Goal: Use online tool/utility: Use online tool/utility

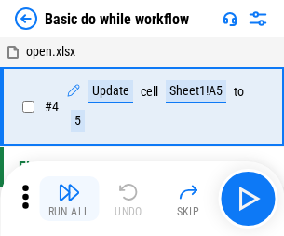
click at [69, 198] on img "button" at bounding box center [69, 192] width 22 height 22
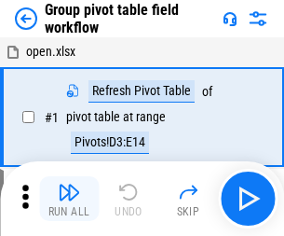
click at [69, 198] on img "button" at bounding box center [69, 192] width 22 height 22
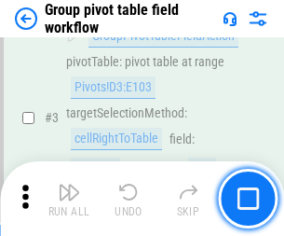
scroll to position [961, 0]
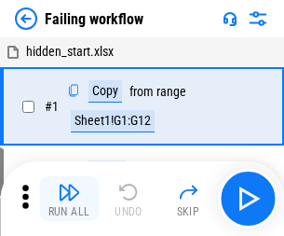
click at [69, 198] on img "button" at bounding box center [69, 192] width 22 height 22
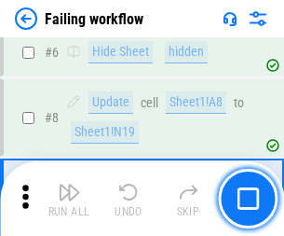
scroll to position [395, 0]
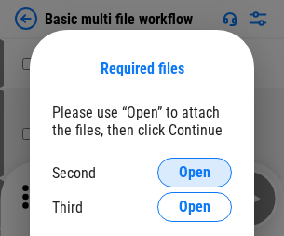
click at [195, 172] on span "Open" at bounding box center [195, 172] width 32 height 15
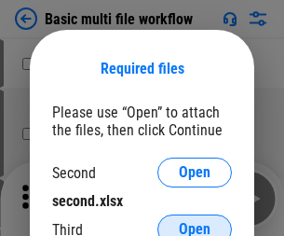
click at [195, 222] on span "Open" at bounding box center [195, 229] width 32 height 15
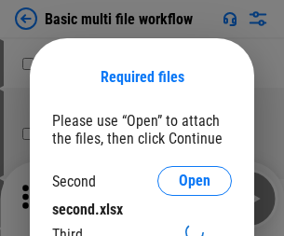
scroll to position [8, 0]
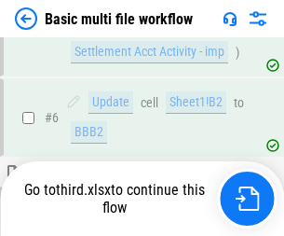
scroll to position [514, 0]
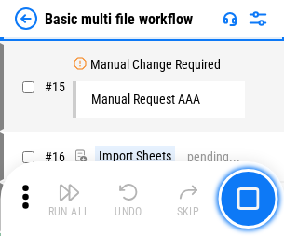
click at [69, 198] on img "button" at bounding box center [69, 192] width 22 height 22
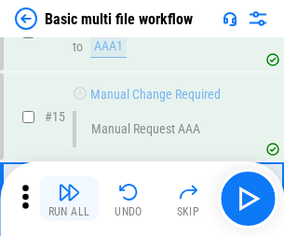
click at [69, 198] on img "button" at bounding box center [69, 192] width 22 height 22
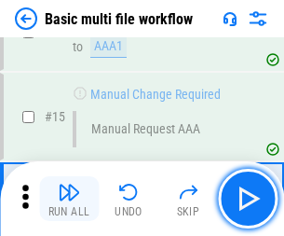
scroll to position [1240, 0]
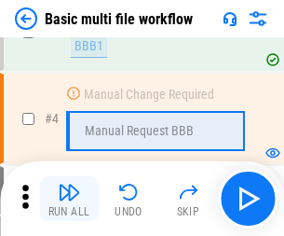
click at [69, 198] on img "button" at bounding box center [69, 192] width 22 height 22
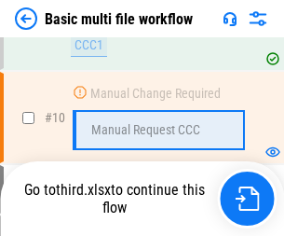
scroll to position [873, 0]
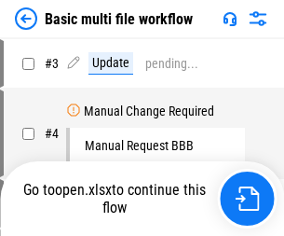
scroll to position [75, 0]
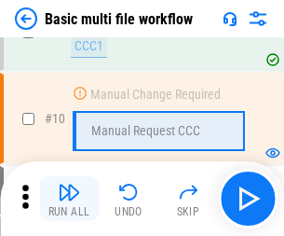
click at [69, 198] on img "button" at bounding box center [69, 192] width 22 height 22
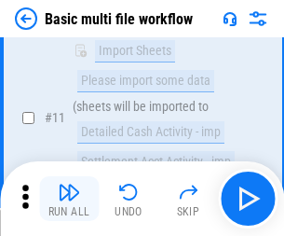
click at [69, 198] on img "button" at bounding box center [69, 192] width 22 height 22
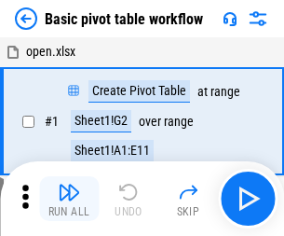
click at [69, 198] on img "button" at bounding box center [69, 192] width 22 height 22
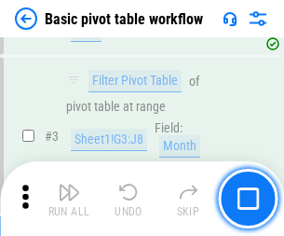
scroll to position [446, 0]
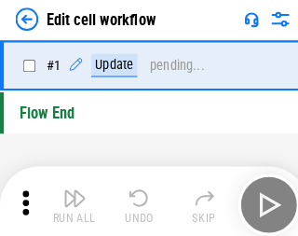
click at [69, 198] on img "button" at bounding box center [72, 192] width 22 height 22
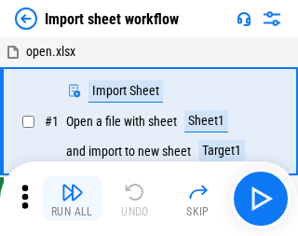
click at [69, 198] on img "button" at bounding box center [72, 192] width 22 height 22
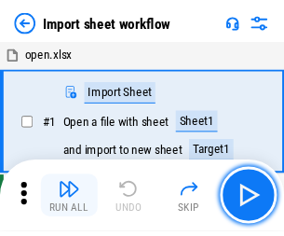
scroll to position [7, 0]
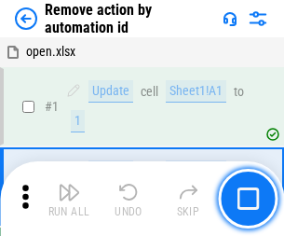
scroll to position [69, 0]
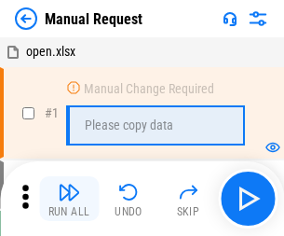
click at [69, 198] on img "button" at bounding box center [69, 192] width 22 height 22
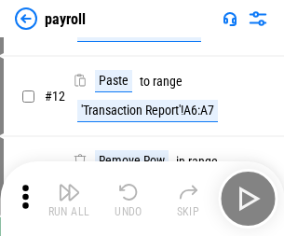
scroll to position [135, 0]
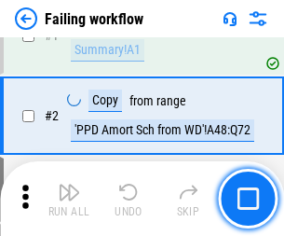
scroll to position [301, 0]
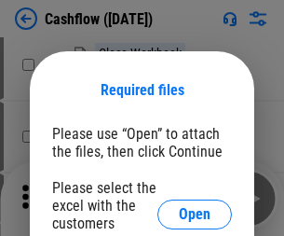
scroll to position [203, 0]
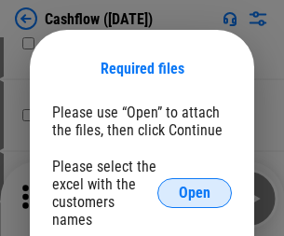
click at [195, 185] on span "Open" at bounding box center [195, 192] width 32 height 15
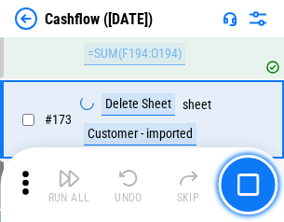
scroll to position [1972, 0]
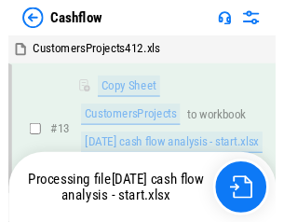
scroll to position [279, 0]
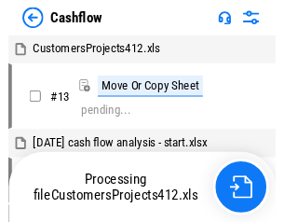
scroll to position [21, 0]
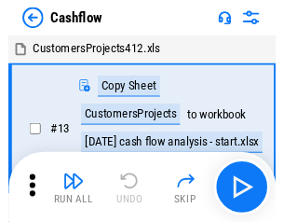
scroll to position [21, 0]
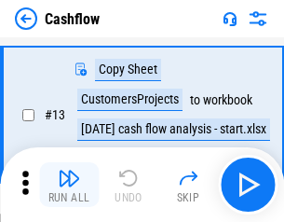
click at [69, 184] on img "button" at bounding box center [69, 178] width 22 height 22
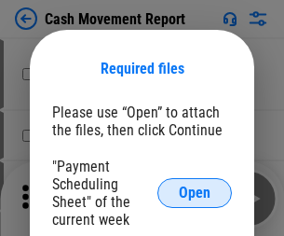
click at [195, 193] on span "Open" at bounding box center [195, 192] width 32 height 15
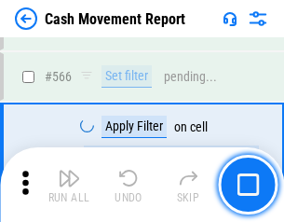
scroll to position [8538, 0]
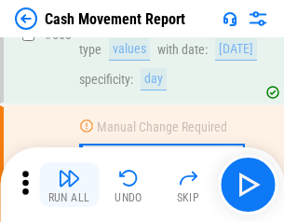
click at [69, 184] on img "button" at bounding box center [69, 178] width 22 height 22
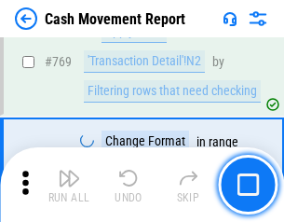
scroll to position [10352, 0]
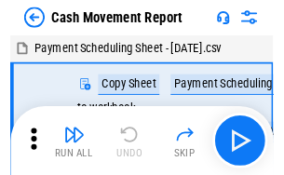
scroll to position [34, 0]
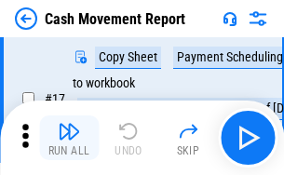
click at [69, 138] on img "button" at bounding box center [69, 131] width 22 height 22
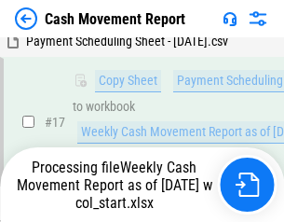
scroll to position [293, 0]
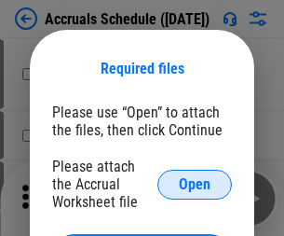
click at [195, 184] on span "Open" at bounding box center [195, 184] width 32 height 15
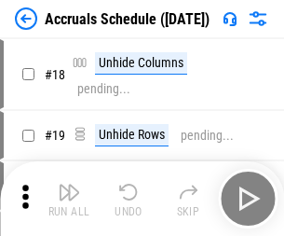
scroll to position [179, 0]
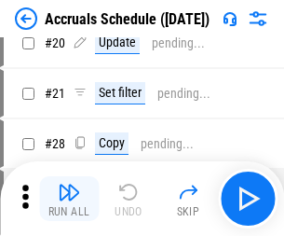
click at [69, 198] on img "button" at bounding box center [69, 192] width 22 height 22
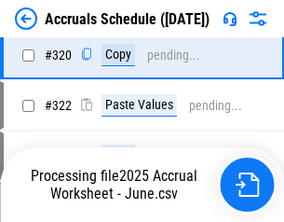
scroll to position [3465, 0]
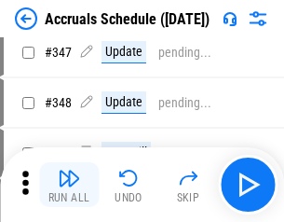
click at [69, 184] on img "button" at bounding box center [69, 178] width 22 height 22
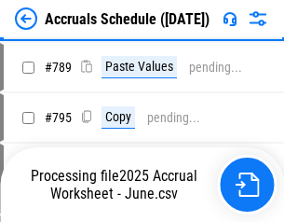
scroll to position [7826, 0]
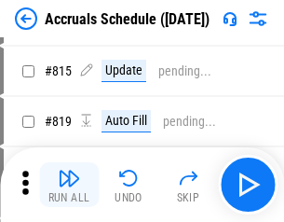
click at [69, 184] on img "button" at bounding box center [69, 178] width 22 height 22
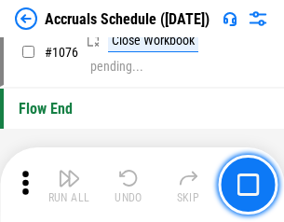
scroll to position [11158, 0]
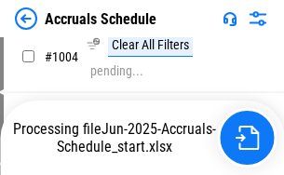
scroll to position [9571, 0]
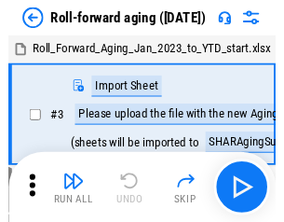
scroll to position [3, 0]
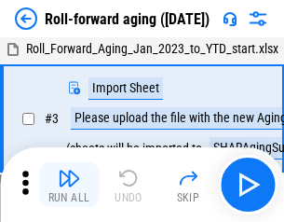
click at [69, 184] on img "button" at bounding box center [69, 178] width 22 height 22
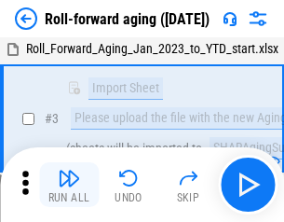
click at [69, 184] on img "button" at bounding box center [69, 178] width 22 height 22
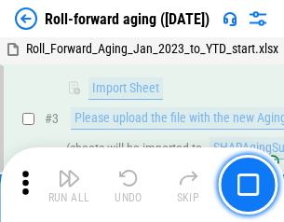
scroll to position [120, 0]
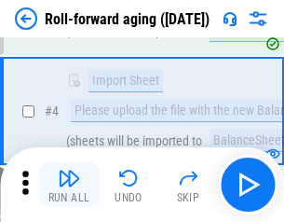
click at [69, 184] on img "button" at bounding box center [69, 178] width 22 height 22
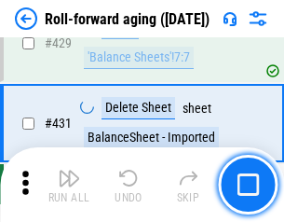
scroll to position [6460, 0]
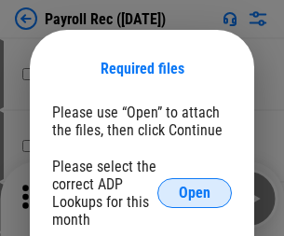
click at [195, 193] on span "Open" at bounding box center [195, 192] width 32 height 15
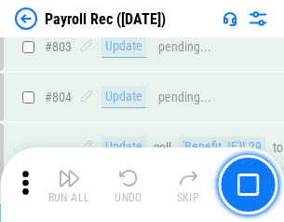
scroll to position [11836, 0]
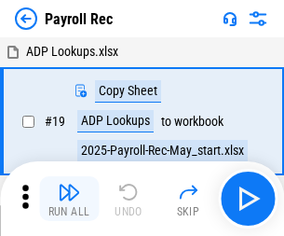
click at [69, 198] on img "button" at bounding box center [69, 192] width 22 height 22
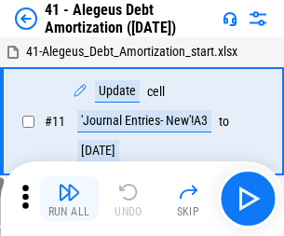
click at [69, 198] on img "button" at bounding box center [69, 192] width 22 height 22
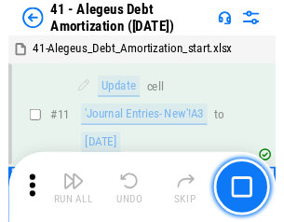
scroll to position [230, 0]
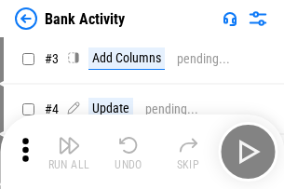
click at [69, 152] on img "button" at bounding box center [69, 145] width 22 height 22
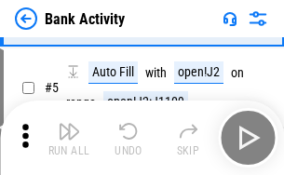
scroll to position [99, 0]
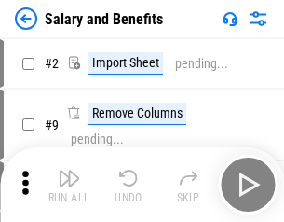
click at [69, 184] on img "button" at bounding box center [69, 178] width 22 height 22
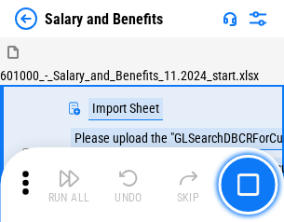
scroll to position [25, 0]
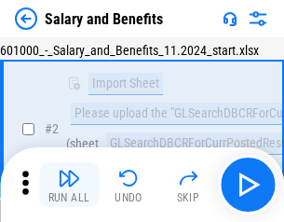
click at [69, 184] on img "button" at bounding box center [69, 178] width 22 height 22
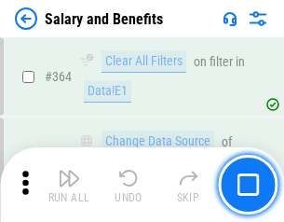
scroll to position [8773, 0]
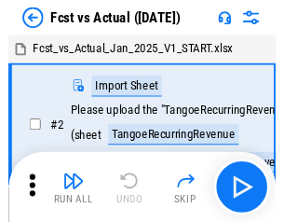
scroll to position [24, 0]
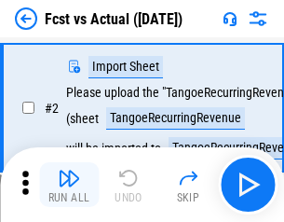
click at [69, 184] on img "button" at bounding box center [69, 178] width 22 height 22
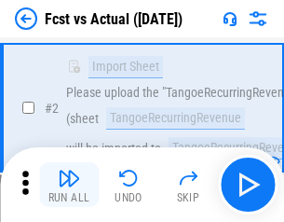
click at [69, 184] on img "button" at bounding box center [69, 178] width 22 height 22
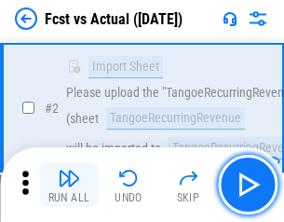
scroll to position [174, 0]
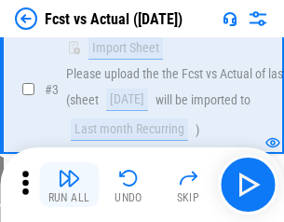
click at [69, 184] on img "button" at bounding box center [69, 178] width 22 height 22
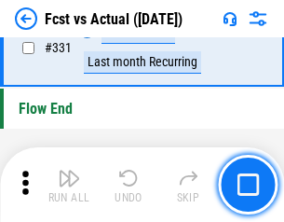
scroll to position [8918, 0]
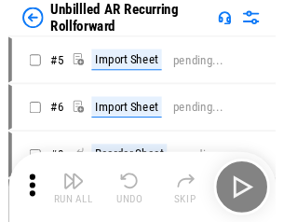
scroll to position [40, 0]
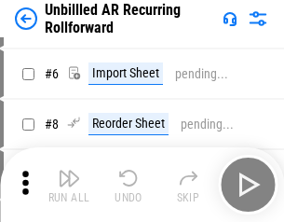
click at [69, 184] on img "button" at bounding box center [69, 178] width 22 height 22
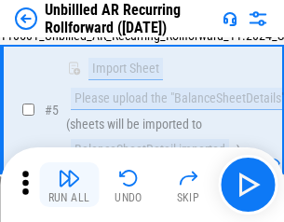
click at [69, 184] on img "button" at bounding box center [69, 178] width 22 height 22
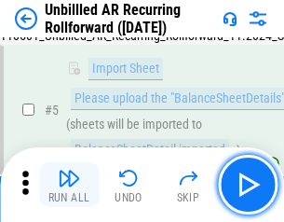
scroll to position [175, 0]
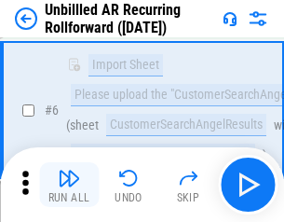
click at [69, 184] on img "button" at bounding box center [69, 178] width 22 height 22
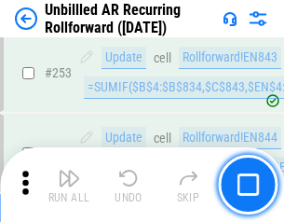
scroll to position [6328, 0]
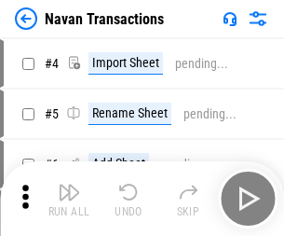
click at [69, 184] on img "button" at bounding box center [69, 192] width 22 height 22
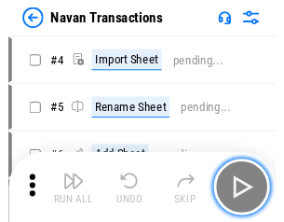
scroll to position [30, 0]
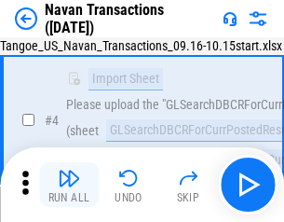
click at [69, 184] on img "button" at bounding box center [69, 178] width 22 height 22
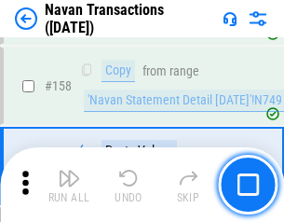
scroll to position [6040, 0]
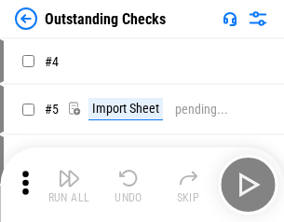
click at [69, 184] on img "button" at bounding box center [69, 178] width 22 height 22
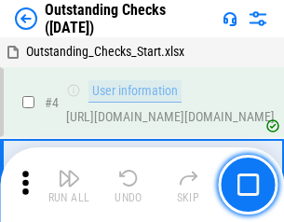
scroll to position [78, 0]
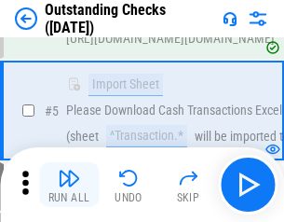
click at [69, 184] on img "button" at bounding box center [69, 178] width 22 height 22
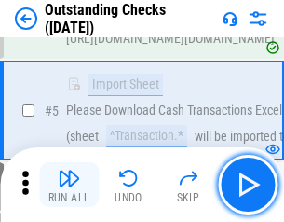
scroll to position [195, 0]
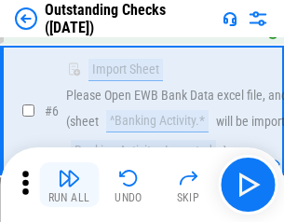
click at [69, 184] on img "button" at bounding box center [69, 178] width 22 height 22
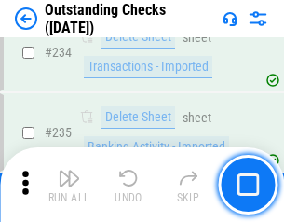
scroll to position [5657, 0]
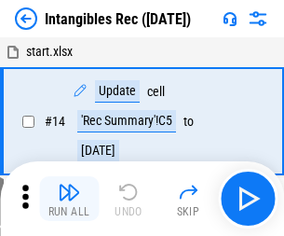
click at [69, 198] on img "button" at bounding box center [69, 192] width 22 height 22
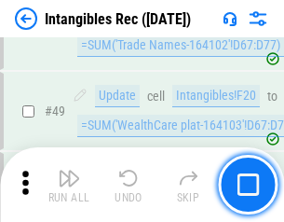
scroll to position [726, 0]
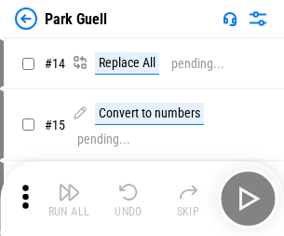
click at [69, 184] on img "button" at bounding box center [69, 192] width 22 height 22
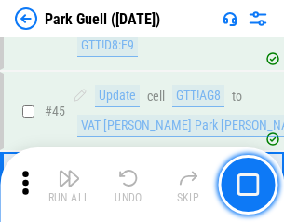
scroll to position [2330, 0]
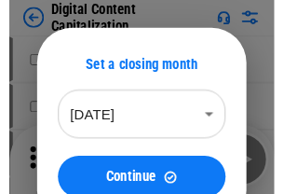
scroll to position [54, 0]
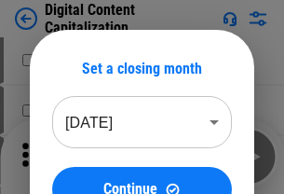
click at [69, 156] on img "button" at bounding box center [69, 150] width 22 height 22
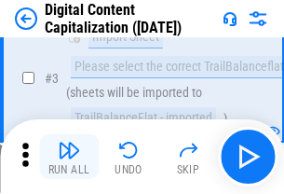
click at [69, 156] on img "button" at bounding box center [69, 150] width 22 height 22
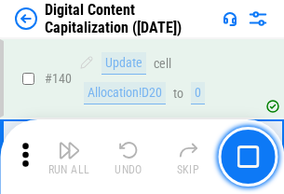
scroll to position [1976, 0]
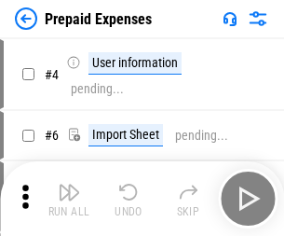
click at [69, 184] on img "button" at bounding box center [69, 192] width 22 height 22
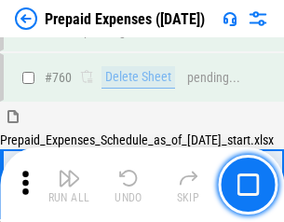
scroll to position [5163, 0]
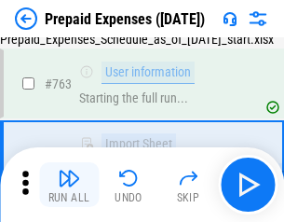
click at [69, 184] on img "button" at bounding box center [69, 178] width 22 height 22
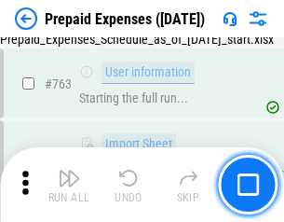
scroll to position [5273, 0]
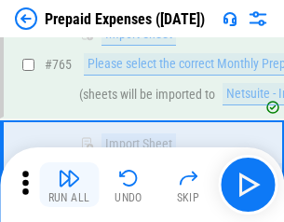
click at [69, 184] on img "button" at bounding box center [69, 178] width 22 height 22
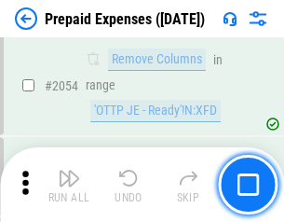
scroll to position [19474, 0]
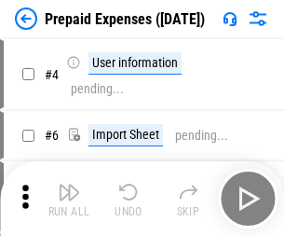
click at [69, 198] on img "button" at bounding box center [69, 192] width 22 height 22
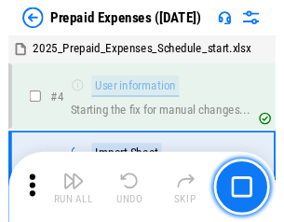
scroll to position [82, 0]
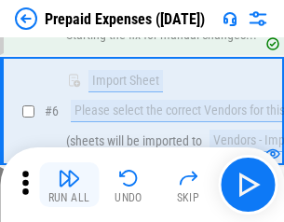
click at [69, 184] on img "button" at bounding box center [69, 178] width 22 height 22
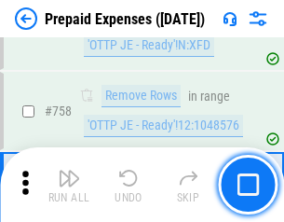
scroll to position [6638, 0]
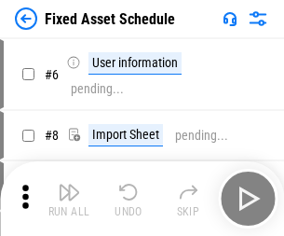
click at [69, 198] on img "button" at bounding box center [69, 192] width 22 height 22
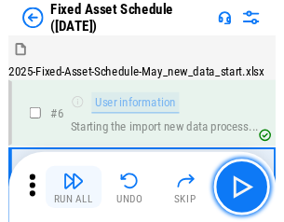
scroll to position [101, 0]
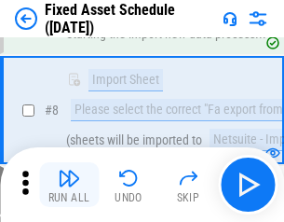
click at [69, 184] on img "button" at bounding box center [69, 178] width 22 height 22
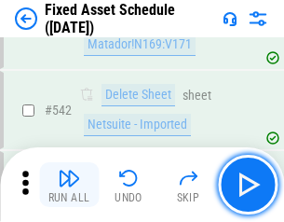
scroll to position [6642, 0]
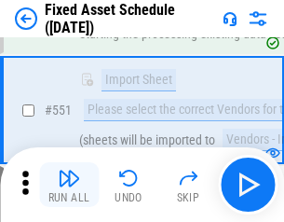
click at [69, 184] on img "button" at bounding box center [69, 178] width 22 height 22
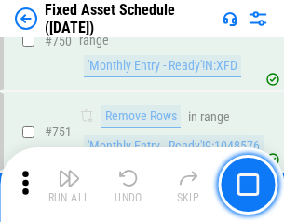
scroll to position [9082, 0]
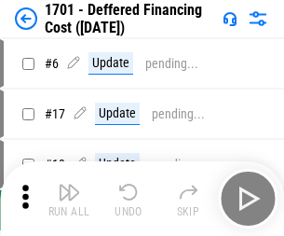
click at [69, 198] on img "button" at bounding box center [69, 192] width 22 height 22
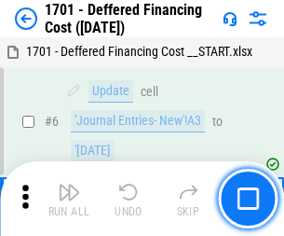
scroll to position [224, 0]
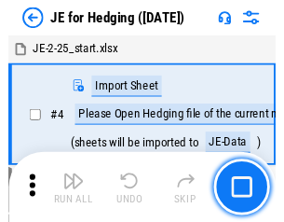
scroll to position [3, 0]
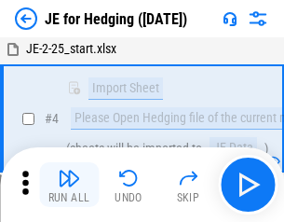
click at [69, 184] on img "button" at bounding box center [69, 178] width 22 height 22
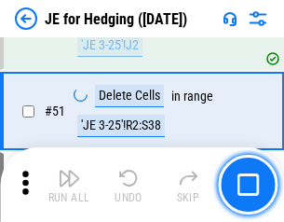
scroll to position [1206, 0]
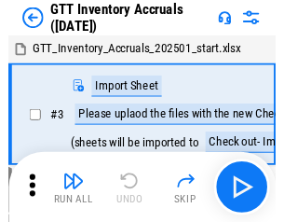
scroll to position [3, 0]
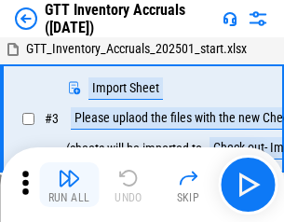
click at [69, 184] on img "button" at bounding box center [69, 178] width 22 height 22
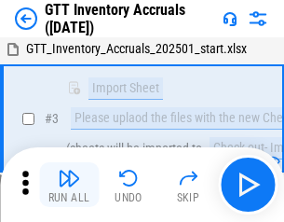
click at [69, 184] on img "button" at bounding box center [69, 178] width 22 height 22
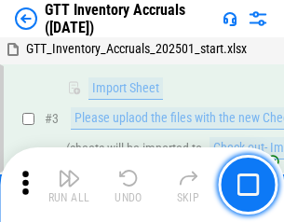
scroll to position [120, 0]
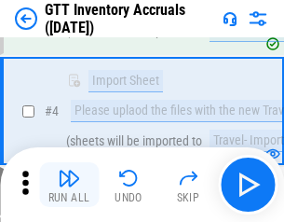
click at [69, 184] on img "button" at bounding box center [69, 178] width 22 height 22
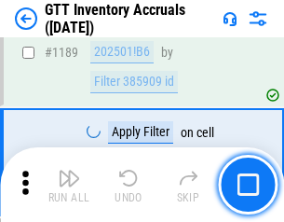
scroll to position [15213, 0]
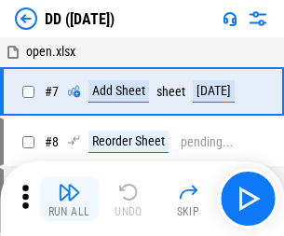
click at [69, 198] on img "button" at bounding box center [69, 192] width 22 height 22
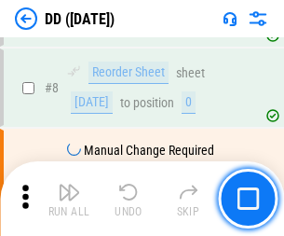
scroll to position [180, 0]
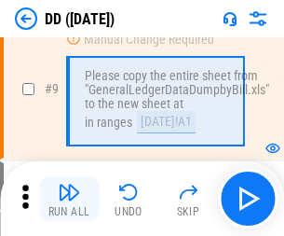
click at [69, 198] on img "button" at bounding box center [69, 192] width 22 height 22
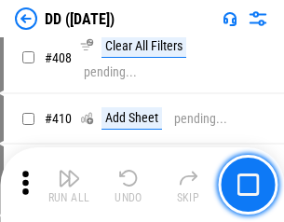
scroll to position [8335, 0]
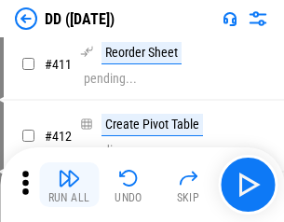
click at [69, 184] on img "button" at bounding box center [69, 178] width 22 height 22
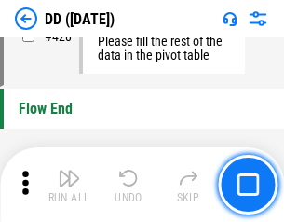
scroll to position [8917, 0]
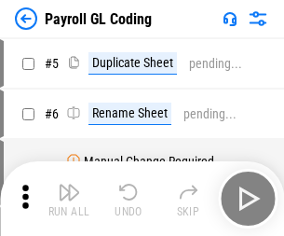
click at [69, 198] on img "button" at bounding box center [69, 192] width 22 height 22
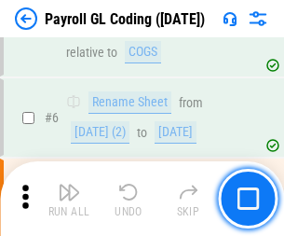
scroll to position [224, 0]
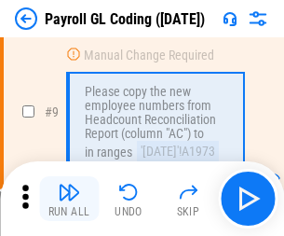
click at [69, 198] on img "button" at bounding box center [69, 192] width 22 height 22
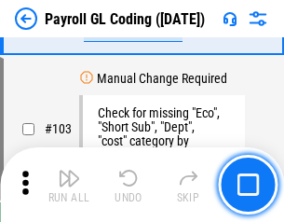
scroll to position [4371, 0]
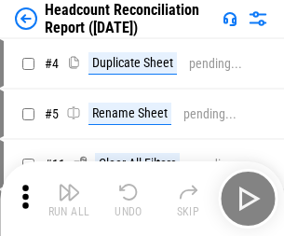
click at [69, 198] on img "button" at bounding box center [69, 192] width 22 height 22
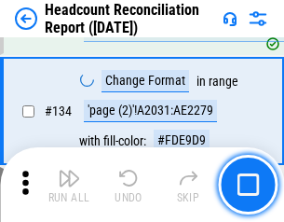
scroll to position [2239, 0]
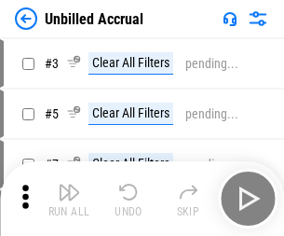
click at [69, 198] on img "button" at bounding box center [69, 192] width 22 height 22
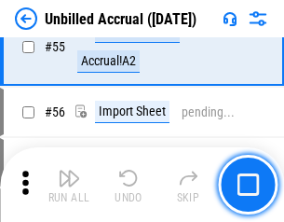
scroll to position [1945, 0]
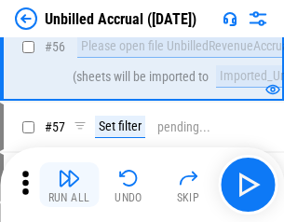
click at [69, 184] on img "button" at bounding box center [69, 178] width 22 height 22
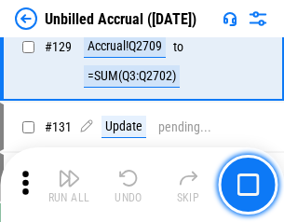
scroll to position [5549, 0]
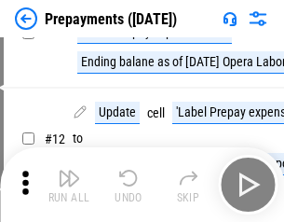
scroll to position [116, 0]
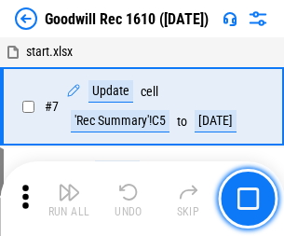
scroll to position [319, 0]
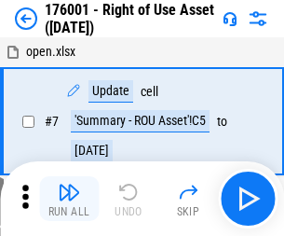
click at [69, 198] on img "button" at bounding box center [69, 192] width 22 height 22
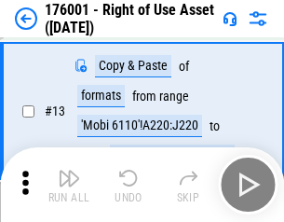
scroll to position [120, 0]
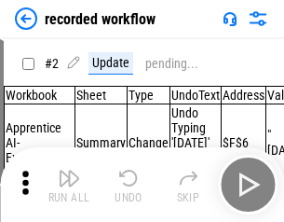
click at [69, 184] on img "button" at bounding box center [69, 178] width 22 height 22
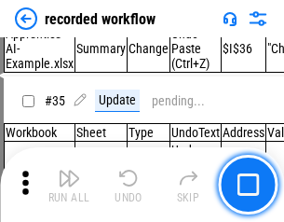
scroll to position [5823, 0]
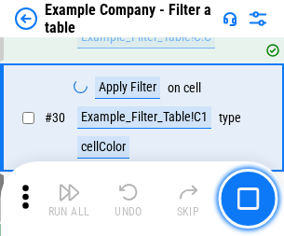
scroll to position [1705, 0]
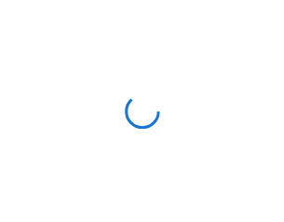
scroll to position [29, 0]
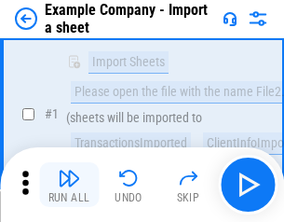
click at [69, 184] on img "button" at bounding box center [69, 178] width 22 height 22
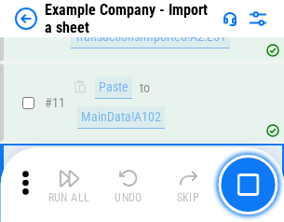
scroll to position [412, 0]
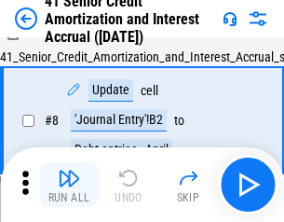
click at [69, 184] on img "button" at bounding box center [69, 178] width 22 height 22
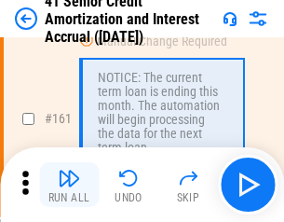
click at [69, 184] on img "button" at bounding box center [69, 178] width 22 height 22
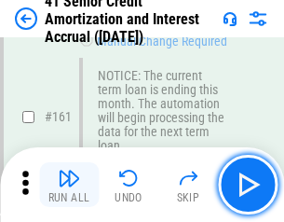
scroll to position [1993, 0]
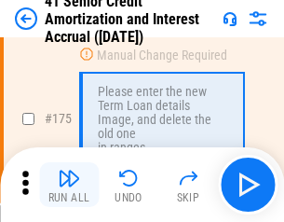
click at [69, 184] on img "button" at bounding box center [69, 178] width 22 height 22
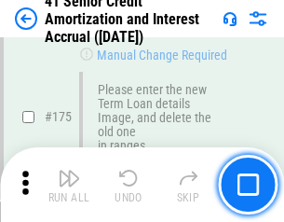
scroll to position [2182, 0]
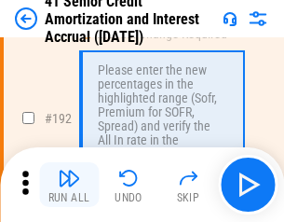
click at [69, 184] on img "button" at bounding box center [69, 178] width 22 height 22
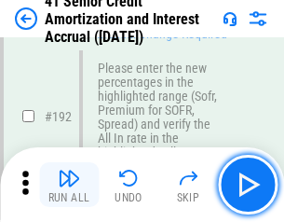
scroll to position [2377, 0]
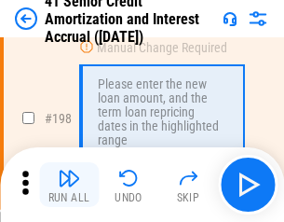
click at [69, 184] on img "button" at bounding box center [69, 178] width 22 height 22
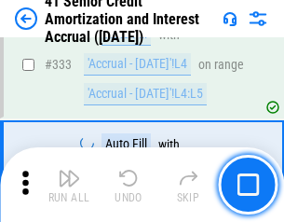
scroll to position [4759, 0]
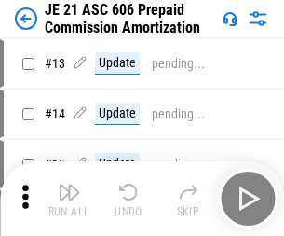
click at [69, 184] on img "button" at bounding box center [69, 192] width 22 height 22
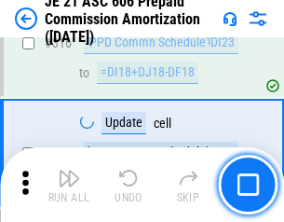
scroll to position [3478, 0]
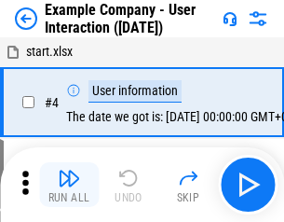
click at [69, 184] on img "button" at bounding box center [69, 178] width 22 height 22
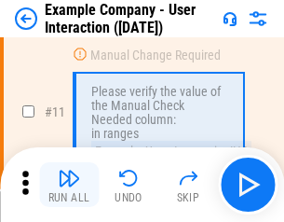
click at [69, 184] on img "button" at bounding box center [69, 178] width 22 height 22
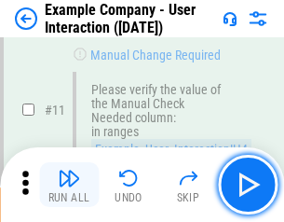
scroll to position [403, 0]
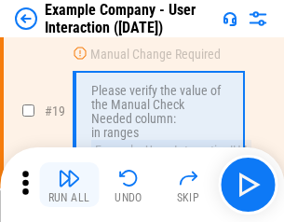
click at [69, 184] on img "button" at bounding box center [69, 178] width 22 height 22
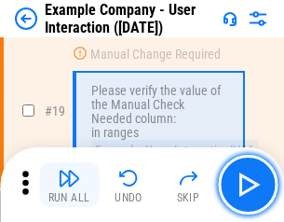
click at [69, 184] on img "button" at bounding box center [69, 178] width 22 height 22
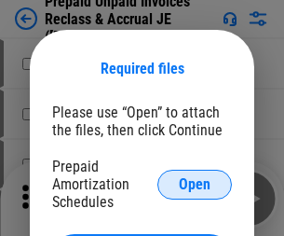
click at [195, 184] on span "Open" at bounding box center [195, 184] width 32 height 15
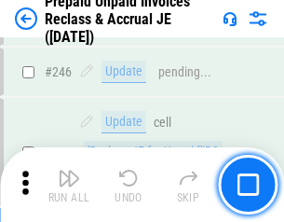
scroll to position [2515, 0]
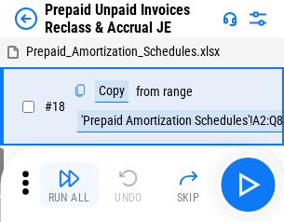
click at [69, 184] on img "button" at bounding box center [69, 178] width 22 height 22
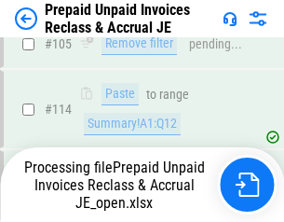
scroll to position [1526, 0]
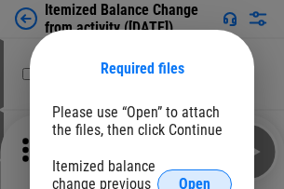
click at [195, 177] on span "Open" at bounding box center [195, 184] width 32 height 15
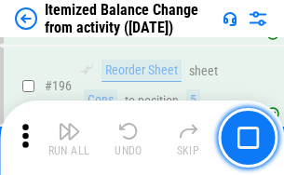
scroll to position [3585, 0]
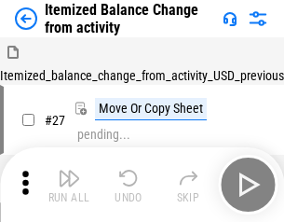
scroll to position [29, 0]
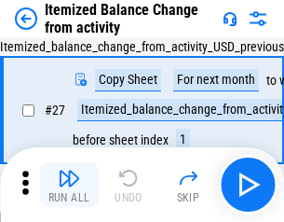
click at [69, 184] on img "button" at bounding box center [69, 178] width 22 height 22
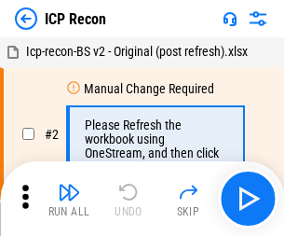
scroll to position [8, 0]
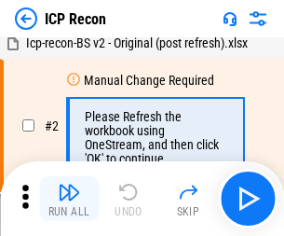
click at [69, 198] on img "button" at bounding box center [69, 192] width 22 height 22
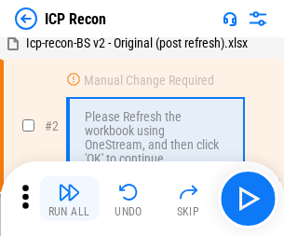
click at [69, 198] on img "button" at bounding box center [69, 192] width 22 height 22
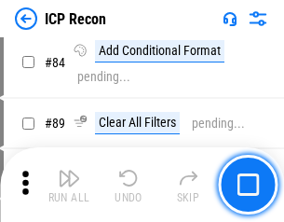
scroll to position [1826, 0]
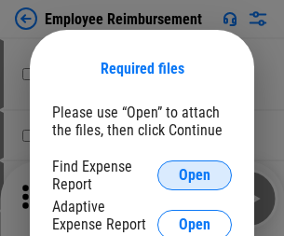
click at [195, 175] on span "Open" at bounding box center [195, 175] width 32 height 15
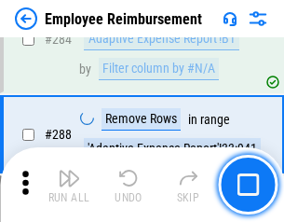
scroll to position [5064, 0]
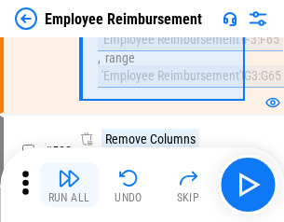
click at [69, 184] on img "button" at bounding box center [69, 178] width 22 height 22
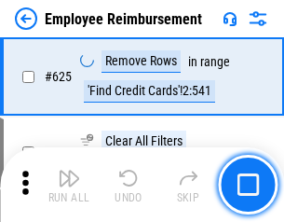
scroll to position [11154, 0]
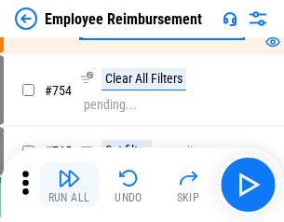
click at [69, 184] on img "button" at bounding box center [69, 178] width 22 height 22
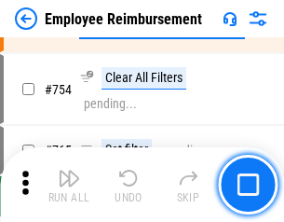
click at [69, 184] on img "button" at bounding box center [69, 178] width 22 height 22
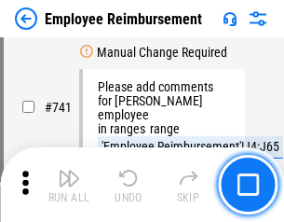
scroll to position [13070, 0]
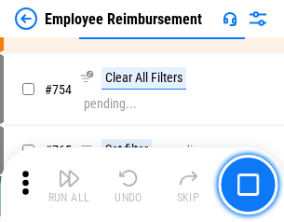
click at [69, 184] on img "button" at bounding box center [69, 178] width 22 height 22
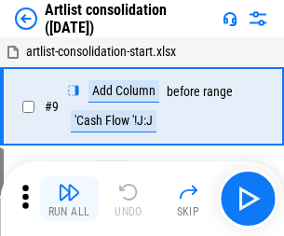
click at [69, 198] on img "button" at bounding box center [69, 192] width 22 height 22
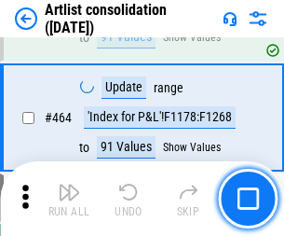
scroll to position [8157, 0]
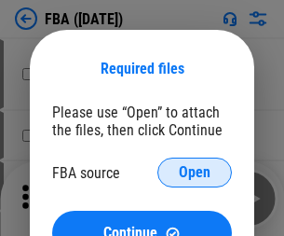
click at [195, 172] on span "Open" at bounding box center [195, 172] width 32 height 15
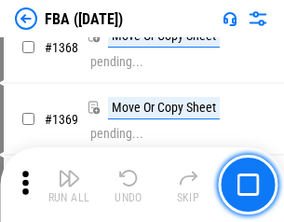
scroll to position [20007, 0]
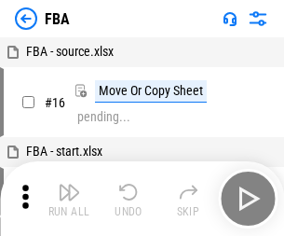
scroll to position [19, 0]
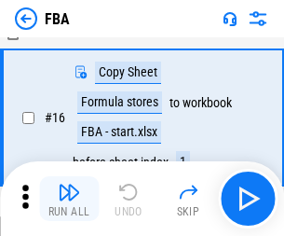
click at [69, 198] on img "button" at bounding box center [69, 192] width 22 height 22
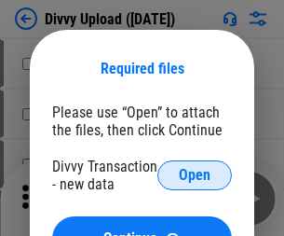
click at [195, 175] on span "Open" at bounding box center [195, 175] width 32 height 15
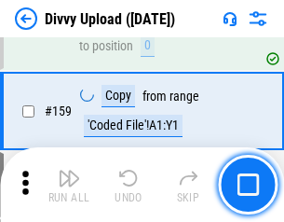
scroll to position [1929, 0]
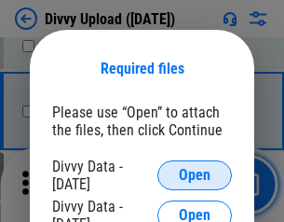
click at [195, 175] on span "Open" at bounding box center [195, 175] width 32 height 15
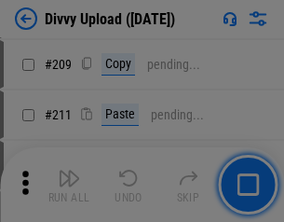
scroll to position [3164, 0]
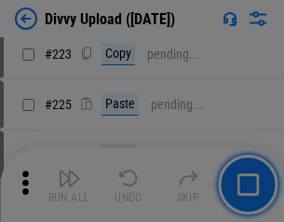
scroll to position [3718, 0]
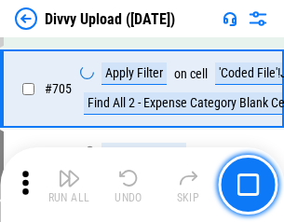
scroll to position [12744, 0]
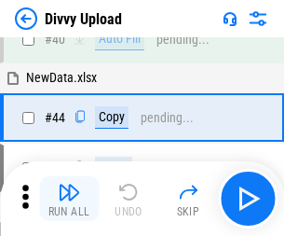
click at [69, 198] on img "button" at bounding box center [69, 192] width 22 height 22
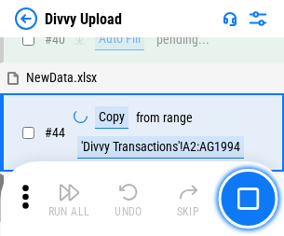
scroll to position [205, 0]
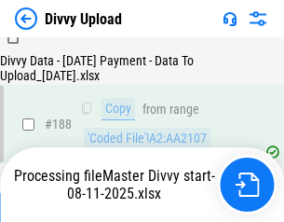
scroll to position [2193, 0]
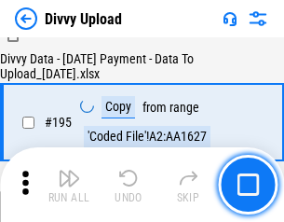
scroll to position [2604, 0]
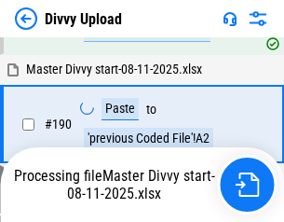
scroll to position [2496, 0]
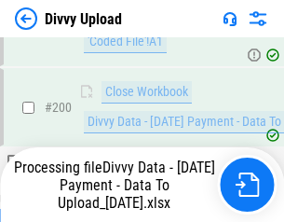
scroll to position [2921, 0]
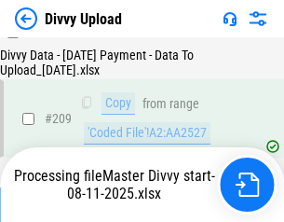
scroll to position [3425, 0]
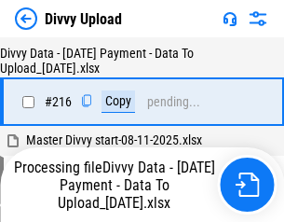
scroll to position [3836, 0]
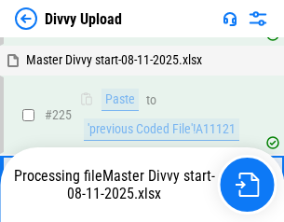
scroll to position [4342, 0]
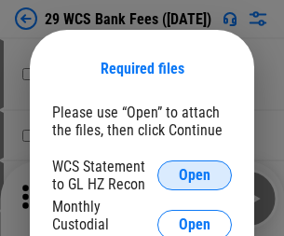
click at [195, 175] on span "Open" at bounding box center [195, 175] width 32 height 15
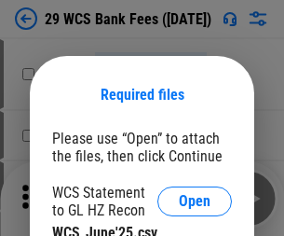
scroll to position [26, 0]
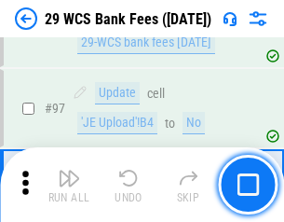
scroll to position [1816, 0]
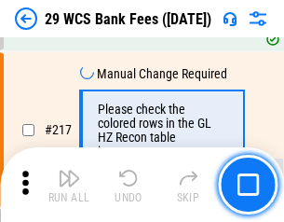
click at [69, 184] on img "button" at bounding box center [69, 178] width 22 height 22
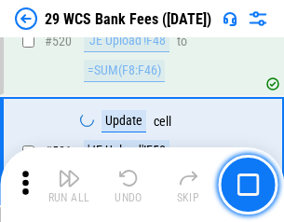
scroll to position [9614, 0]
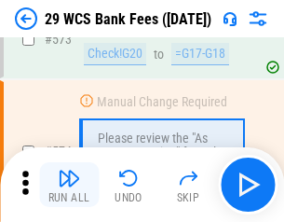
click at [69, 184] on img "button" at bounding box center [69, 178] width 22 height 22
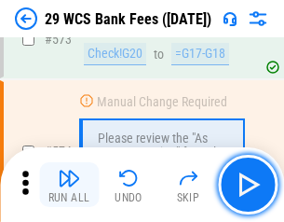
scroll to position [10317, 0]
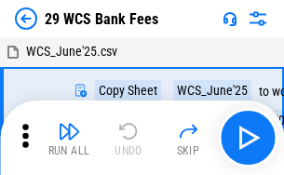
scroll to position [34, 0]
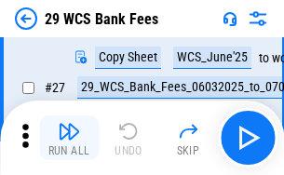
click at [69, 138] on img "button" at bounding box center [69, 131] width 22 height 22
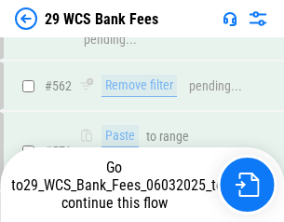
scroll to position [10187, 0]
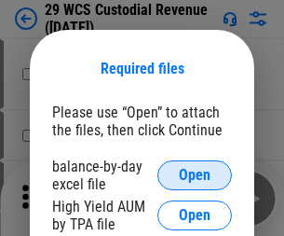
click at [195, 175] on span "Open" at bounding box center [195, 175] width 32 height 15
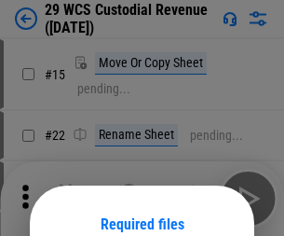
scroll to position [156, 0]
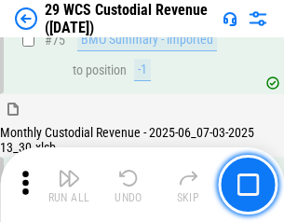
scroll to position [1946, 0]
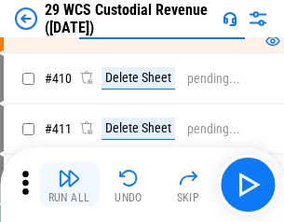
click at [69, 184] on img "button" at bounding box center [69, 178] width 22 height 22
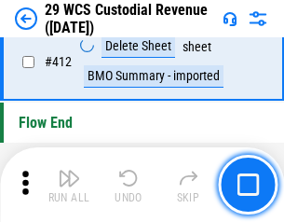
scroll to position [8897, 0]
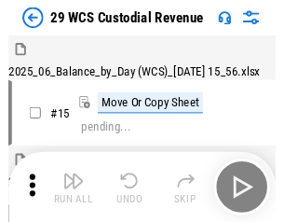
scroll to position [45, 0]
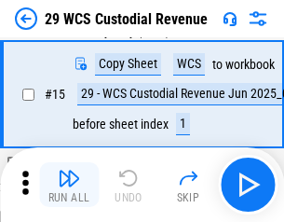
click at [69, 184] on img "button" at bounding box center [69, 178] width 22 height 22
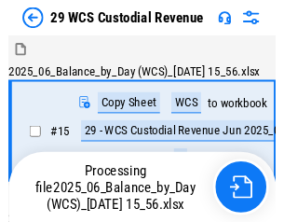
scroll to position [45, 0]
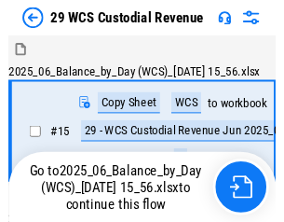
scroll to position [34, 0]
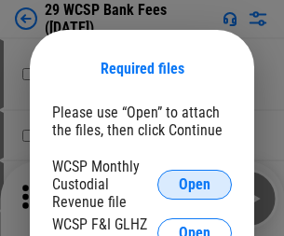
click at [195, 184] on span "Open" at bounding box center [195, 184] width 32 height 15
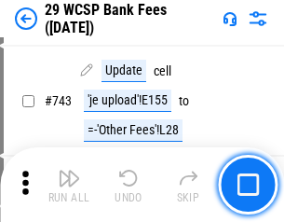
scroll to position [9388, 0]
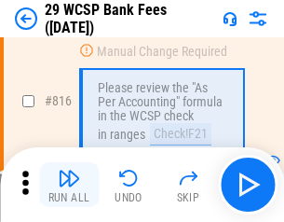
click at [69, 184] on img "button" at bounding box center [69, 178] width 22 height 22
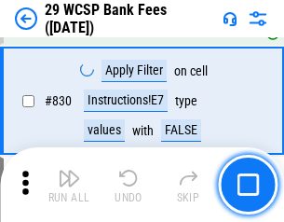
scroll to position [11820, 0]
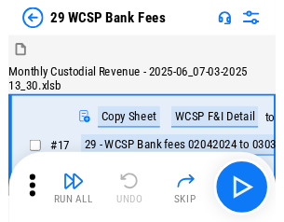
scroll to position [45, 0]
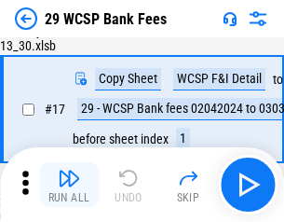
click at [69, 184] on img "button" at bounding box center [69, 178] width 22 height 22
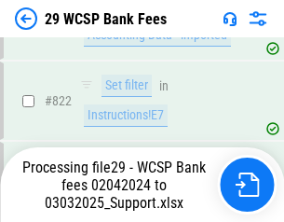
scroll to position [11565, 0]
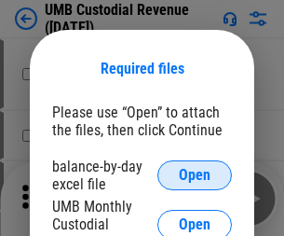
click at [195, 175] on span "Open" at bounding box center [195, 175] width 32 height 15
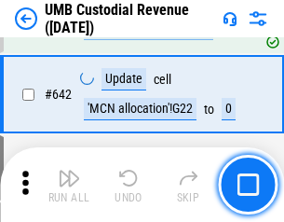
scroll to position [9649, 0]
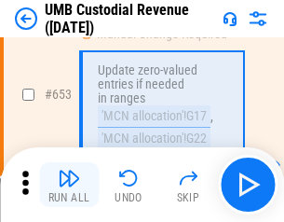
click at [69, 184] on img "button" at bounding box center [69, 178] width 22 height 22
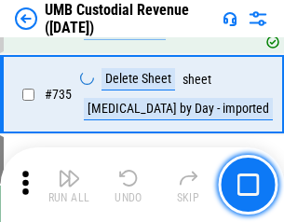
scroll to position [11392, 0]
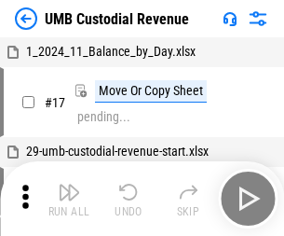
scroll to position [14, 0]
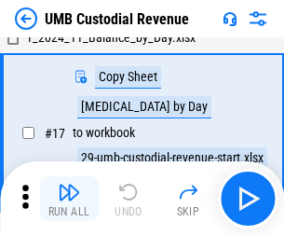
click at [69, 198] on img "button" at bounding box center [69, 192] width 22 height 22
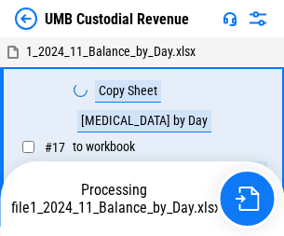
scroll to position [14, 0]
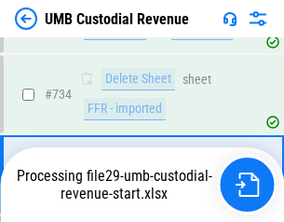
scroll to position [11269, 0]
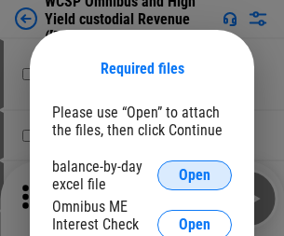
click at [195, 175] on span "Open" at bounding box center [195, 175] width 32 height 15
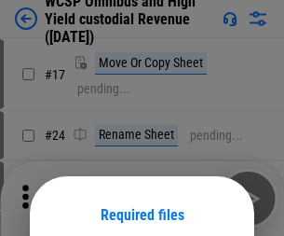
scroll to position [146, 0]
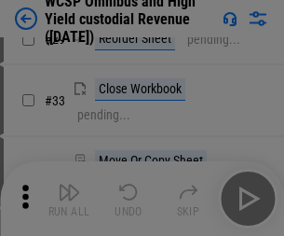
scroll to position [426, 0]
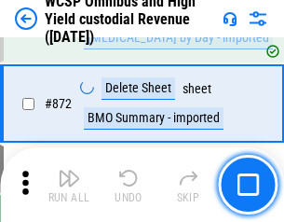
scroll to position [15767, 0]
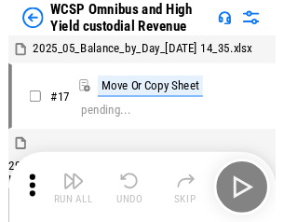
scroll to position [10, 0]
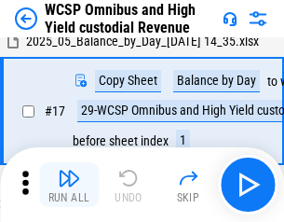
click at [69, 184] on img "button" at bounding box center [69, 178] width 22 height 22
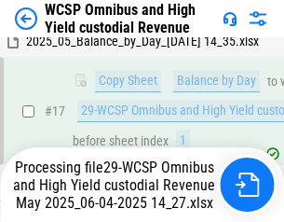
scroll to position [388, 0]
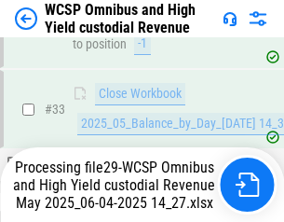
scroll to position [922, 0]
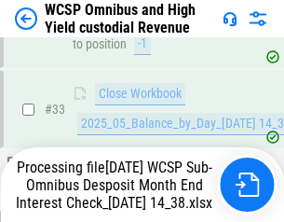
scroll to position [922, 0]
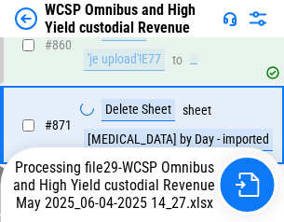
scroll to position [15724, 0]
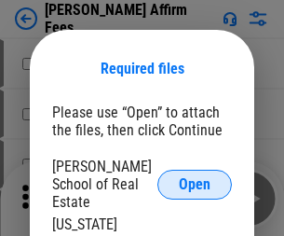
click at [195, 177] on span "Open" at bounding box center [195, 184] width 32 height 15
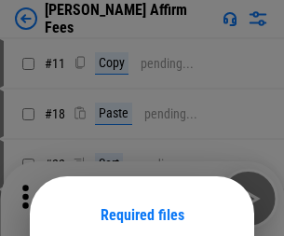
scroll to position [146, 0]
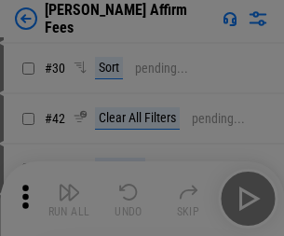
scroll to position [379, 0]
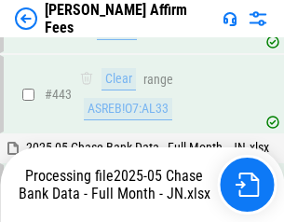
scroll to position [4797, 0]
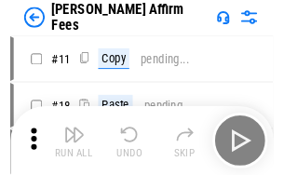
scroll to position [19, 0]
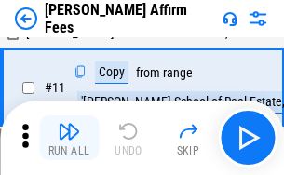
click at [69, 138] on img "button" at bounding box center [69, 131] width 22 height 22
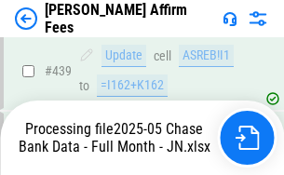
scroll to position [4886, 0]
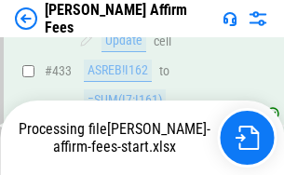
scroll to position [4886, 0]
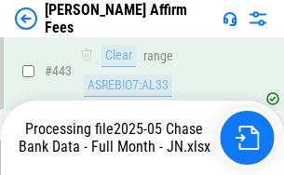
scroll to position [4886, 0]
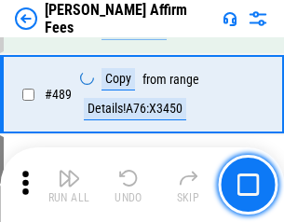
scroll to position [4863, 0]
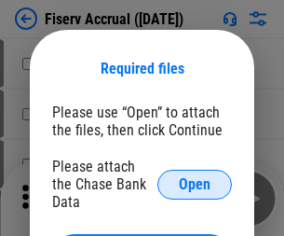
click at [195, 177] on span "Open" at bounding box center [195, 184] width 32 height 15
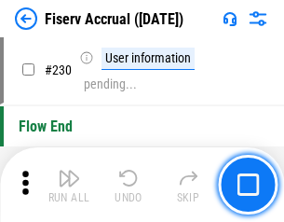
scroll to position [5903, 0]
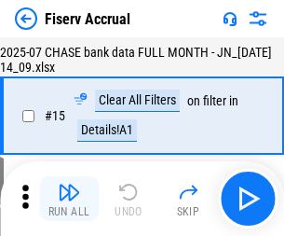
click at [69, 198] on img "button" at bounding box center [69, 192] width 22 height 22
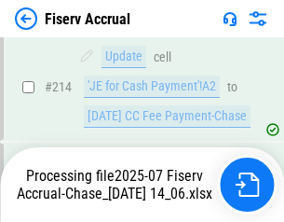
scroll to position [5653, 0]
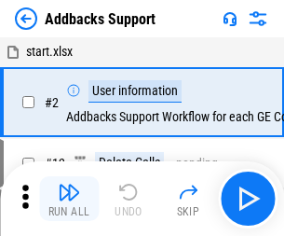
click at [69, 184] on img "button" at bounding box center [69, 192] width 22 height 22
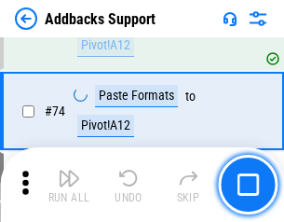
scroll to position [1356, 0]
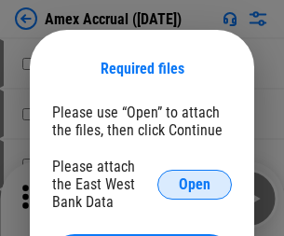
click at [195, 184] on span "Open" at bounding box center [195, 184] width 32 height 15
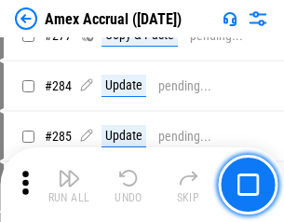
scroll to position [4850, 0]
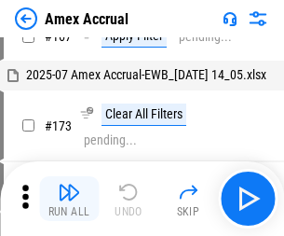
click at [69, 198] on img "button" at bounding box center [69, 192] width 22 height 22
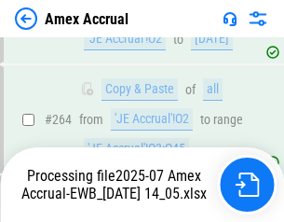
scroll to position [5211, 0]
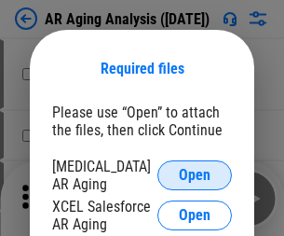
click at [195, 172] on span "Open" at bounding box center [195, 175] width 32 height 15
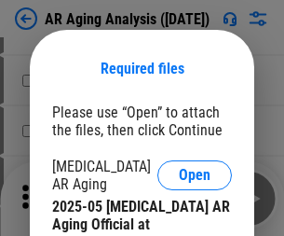
scroll to position [561, 0]
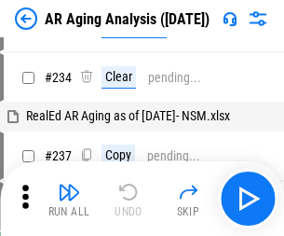
scroll to position [19, 0]
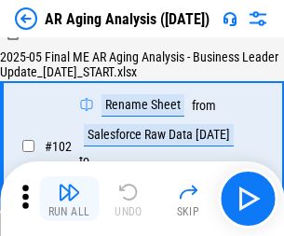
click at [69, 198] on img "button" at bounding box center [69, 192] width 22 height 22
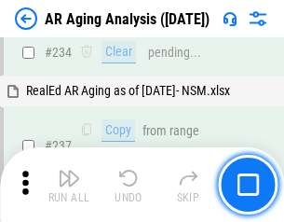
scroll to position [2888, 0]
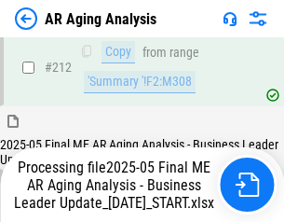
scroll to position [2866, 0]
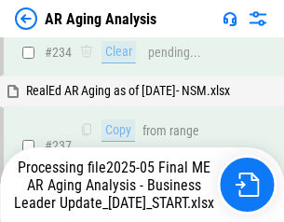
scroll to position [2944, 0]
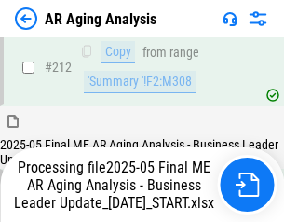
scroll to position [2801, 0]
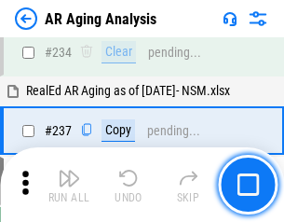
scroll to position [2866, 0]
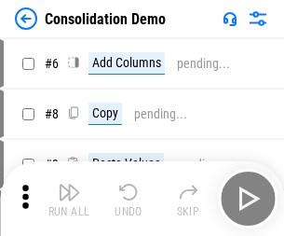
click at [69, 198] on img "button" at bounding box center [69, 192] width 22 height 22
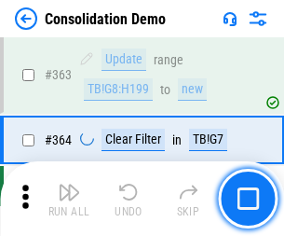
scroll to position [6244, 0]
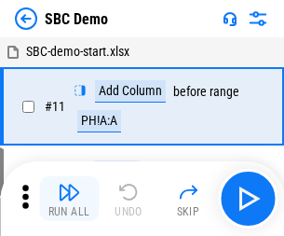
click at [69, 198] on img "button" at bounding box center [69, 192] width 22 height 22
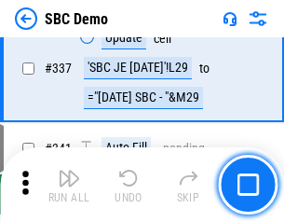
scroll to position [4901, 0]
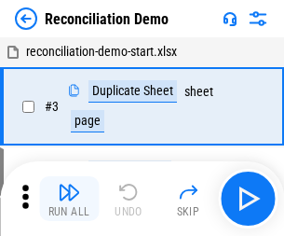
click at [69, 198] on img "button" at bounding box center [69, 192] width 22 height 22
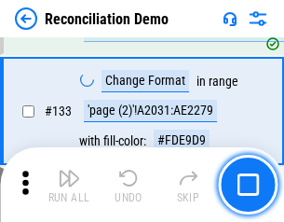
scroll to position [2212, 0]
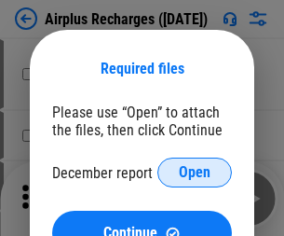
click at [195, 172] on span "Open" at bounding box center [195, 172] width 32 height 15
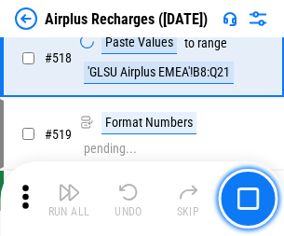
scroll to position [8017, 0]
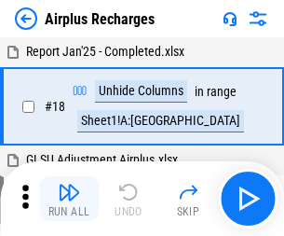
click at [69, 198] on img "button" at bounding box center [69, 192] width 22 height 22
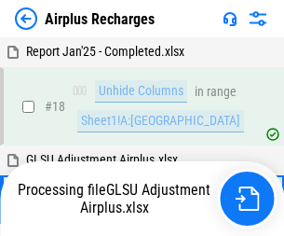
scroll to position [82, 0]
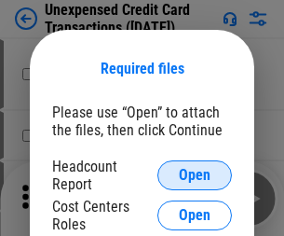
click at [195, 175] on span "Open" at bounding box center [195, 175] width 32 height 15
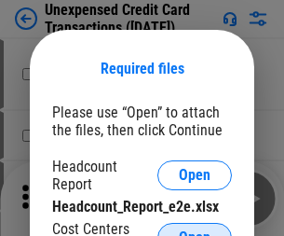
click at [195, 230] on span "Open" at bounding box center [195, 237] width 32 height 15
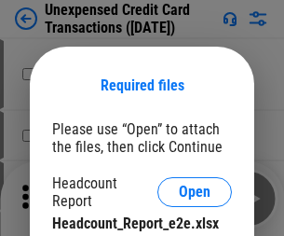
scroll to position [17, 0]
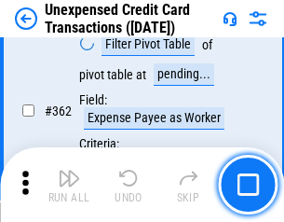
scroll to position [4791, 0]
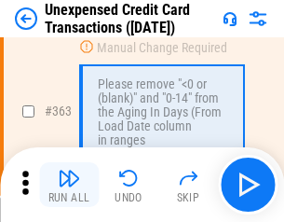
click at [69, 184] on img "button" at bounding box center [69, 178] width 22 height 22
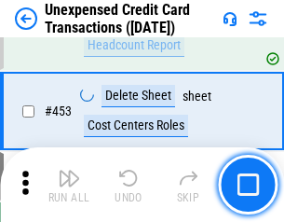
scroll to position [6354, 0]
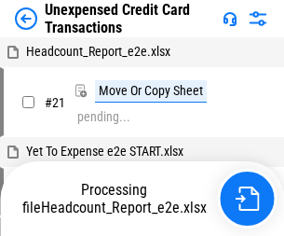
scroll to position [29, 0]
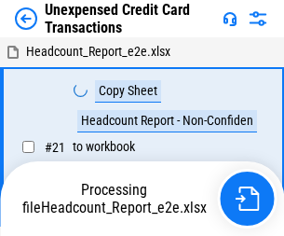
scroll to position [29, 0]
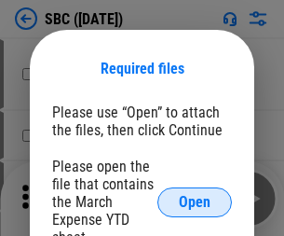
click at [195, 201] on span "Open" at bounding box center [195, 202] width 32 height 15
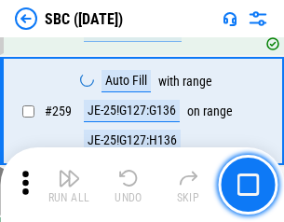
scroll to position [3640, 0]
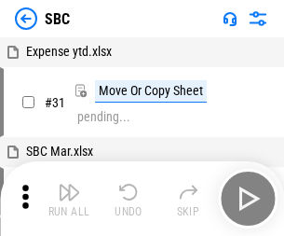
scroll to position [19, 0]
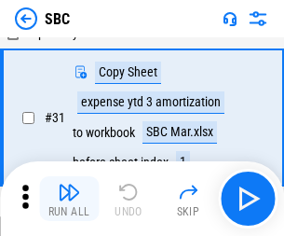
click at [69, 198] on img "button" at bounding box center [69, 192] width 22 height 22
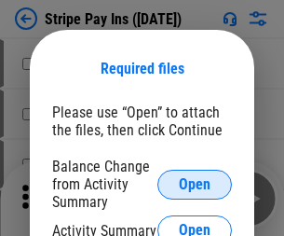
click at [195, 184] on span "Open" at bounding box center [195, 184] width 32 height 15
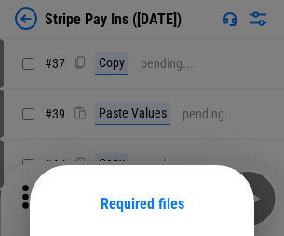
scroll to position [135, 0]
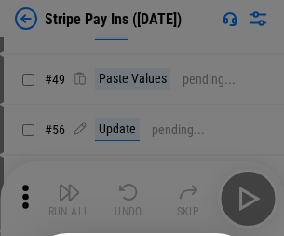
scroll to position [338, 0]
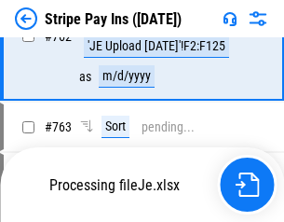
scroll to position [9810, 0]
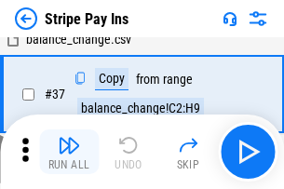
click at [69, 152] on img "button" at bounding box center [69, 145] width 22 height 22
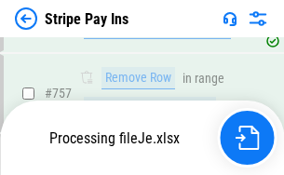
scroll to position [9769, 0]
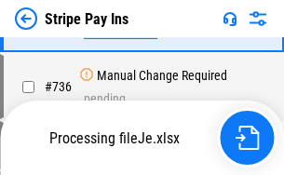
scroll to position [9769, 0]
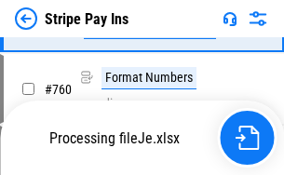
scroll to position [9769, 0]
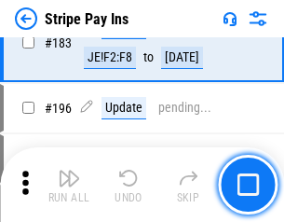
scroll to position [2522, 0]
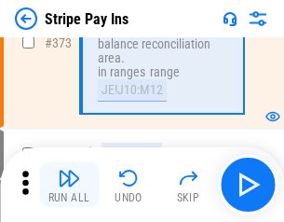
click at [69, 184] on img "button" at bounding box center [69, 178] width 22 height 22
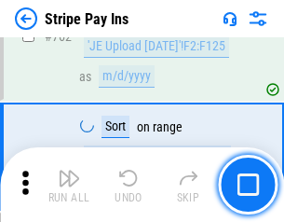
scroll to position [9746, 0]
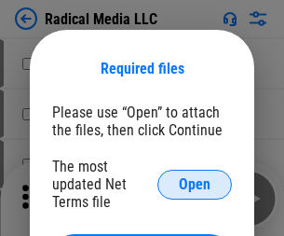
click at [195, 184] on span "Open" at bounding box center [195, 184] width 32 height 15
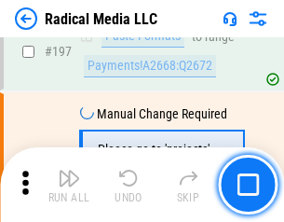
scroll to position [4309, 0]
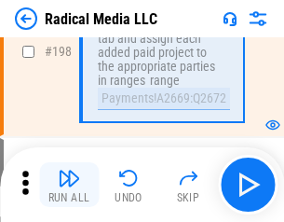
click at [69, 184] on img "button" at bounding box center [69, 178] width 22 height 22
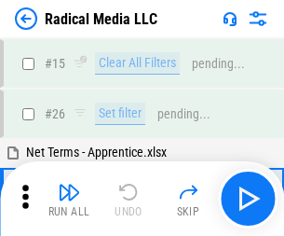
scroll to position [104, 0]
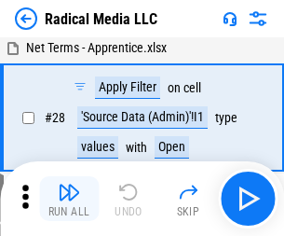
click at [69, 198] on img "button" at bounding box center [69, 192] width 22 height 22
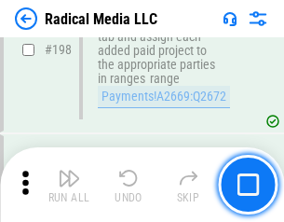
scroll to position [4671, 0]
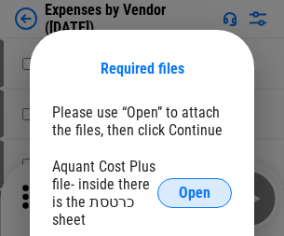
click at [195, 193] on span "Open" at bounding box center [195, 192] width 32 height 15
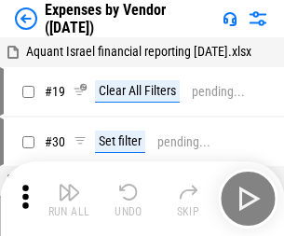
click at [69, 198] on img "button" at bounding box center [69, 192] width 22 height 22
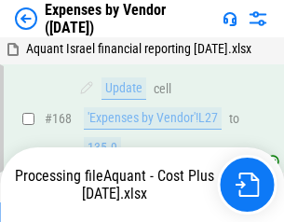
scroll to position [1373, 0]
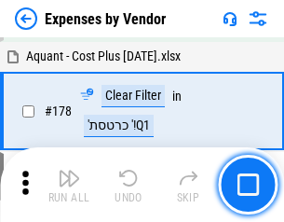
scroll to position [1453, 0]
